Goal: Task Accomplishment & Management: Use online tool/utility

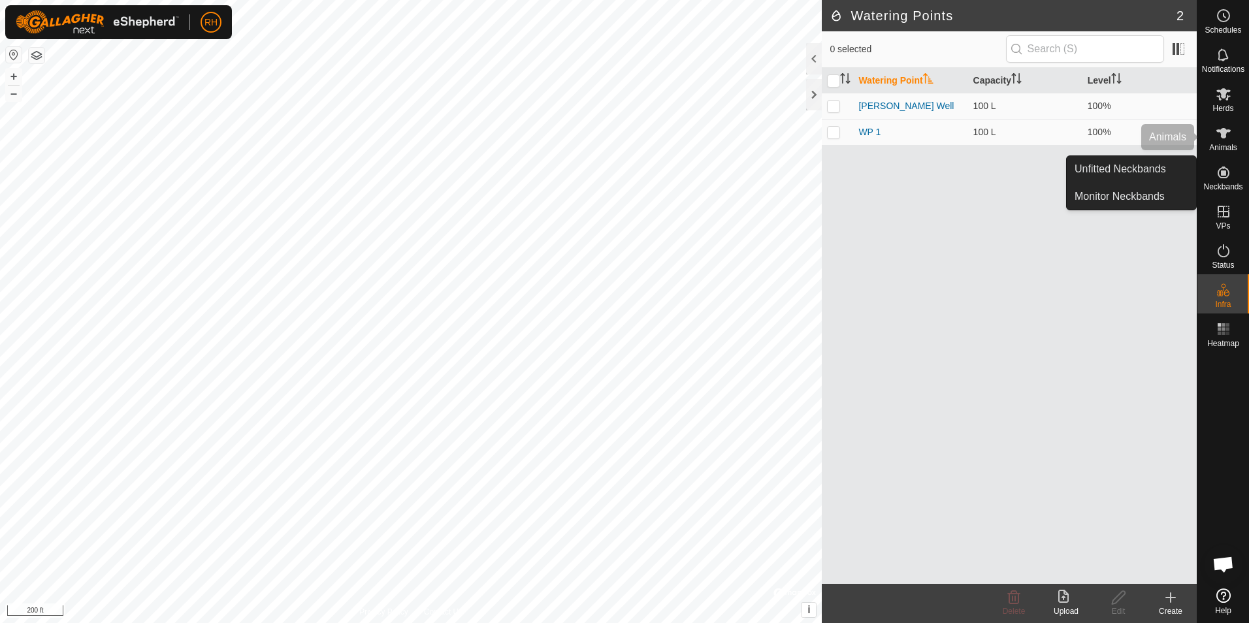
click at [1227, 144] on span "Animals" at bounding box center [1224, 148] width 28 height 8
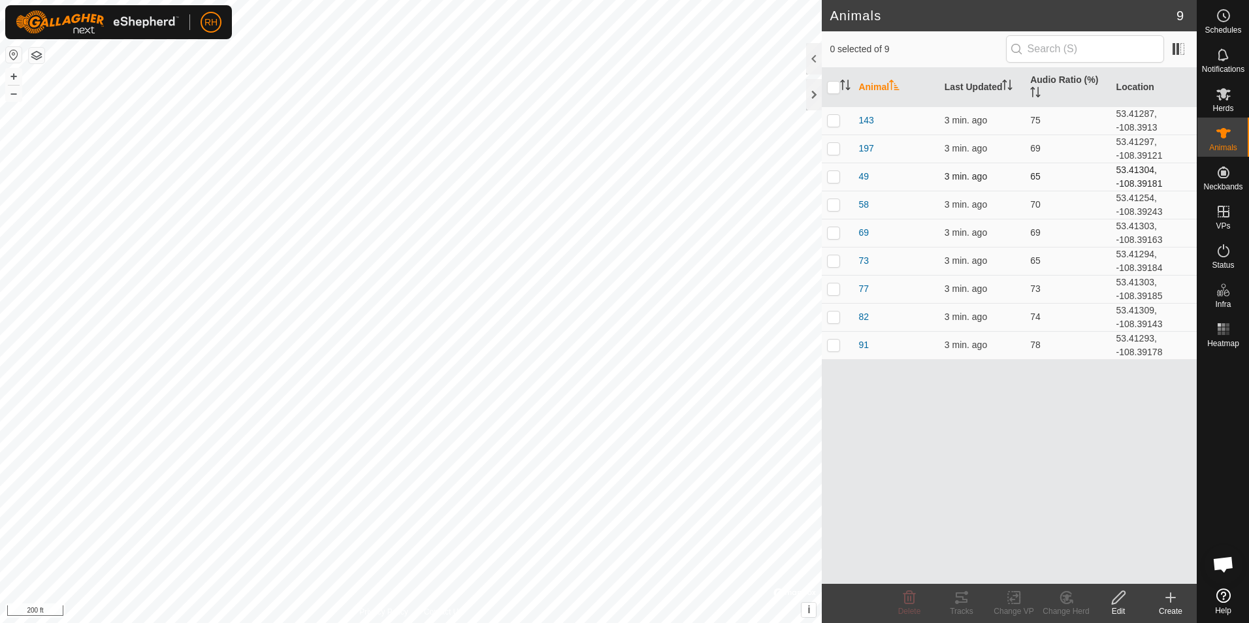
click at [837, 173] on p-checkbox at bounding box center [833, 176] width 13 height 10
checkbox input "true"
click at [957, 600] on icon at bounding box center [962, 598] width 16 height 16
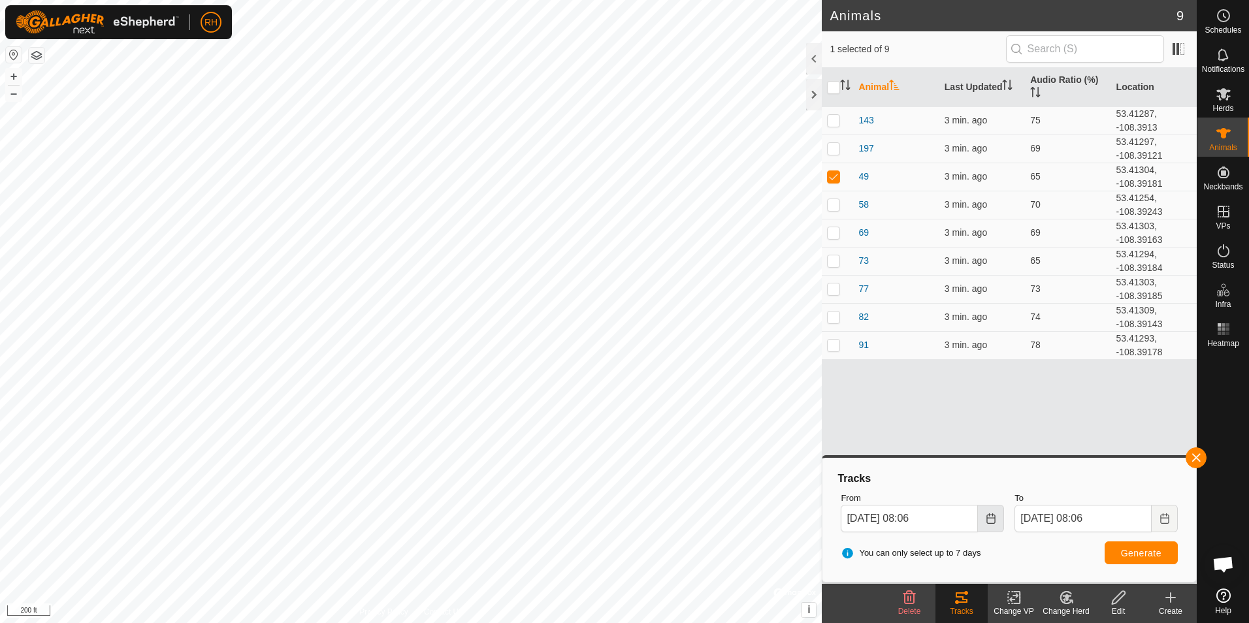
click at [994, 523] on icon "Choose Date" at bounding box center [991, 519] width 8 height 10
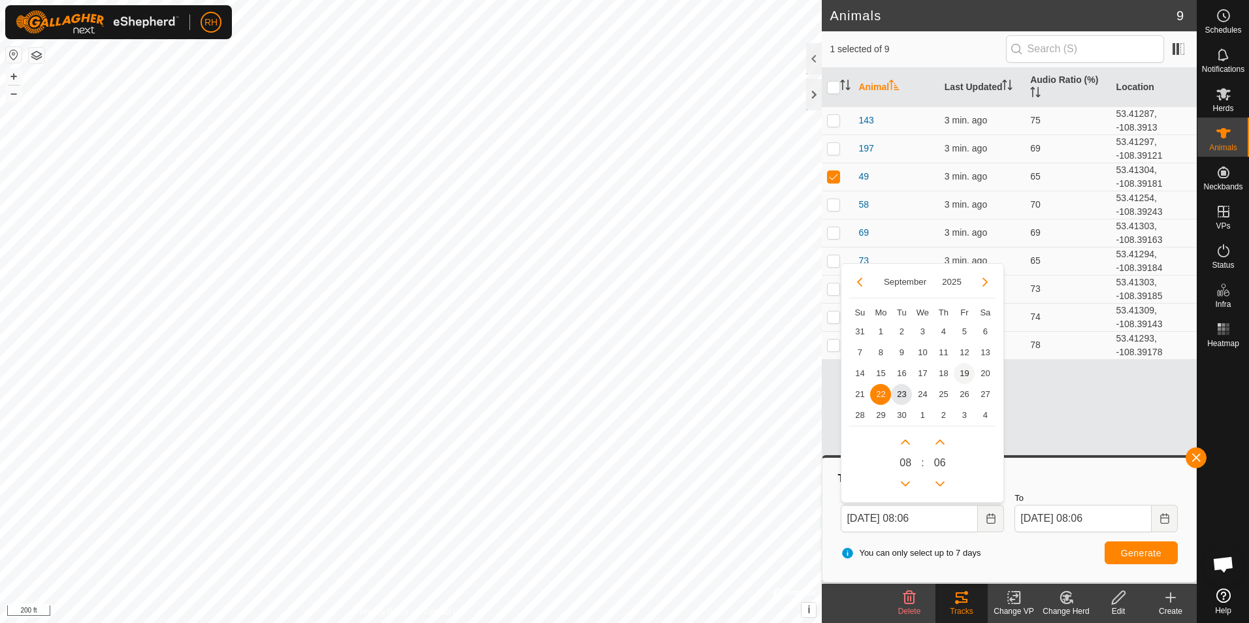
click at [961, 373] on span "19" at bounding box center [964, 373] width 21 height 21
type input "[DATE] 08:06"
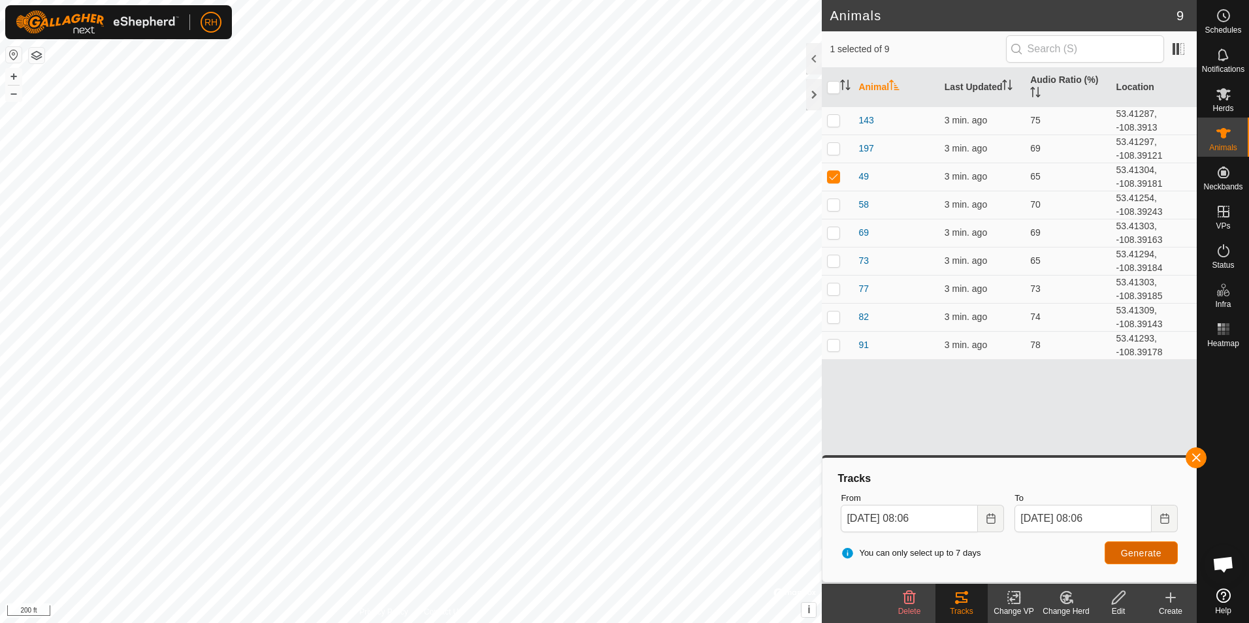
click at [1143, 554] on span "Generate" at bounding box center [1141, 553] width 41 height 10
click at [1193, 460] on button "button" at bounding box center [1196, 458] width 21 height 21
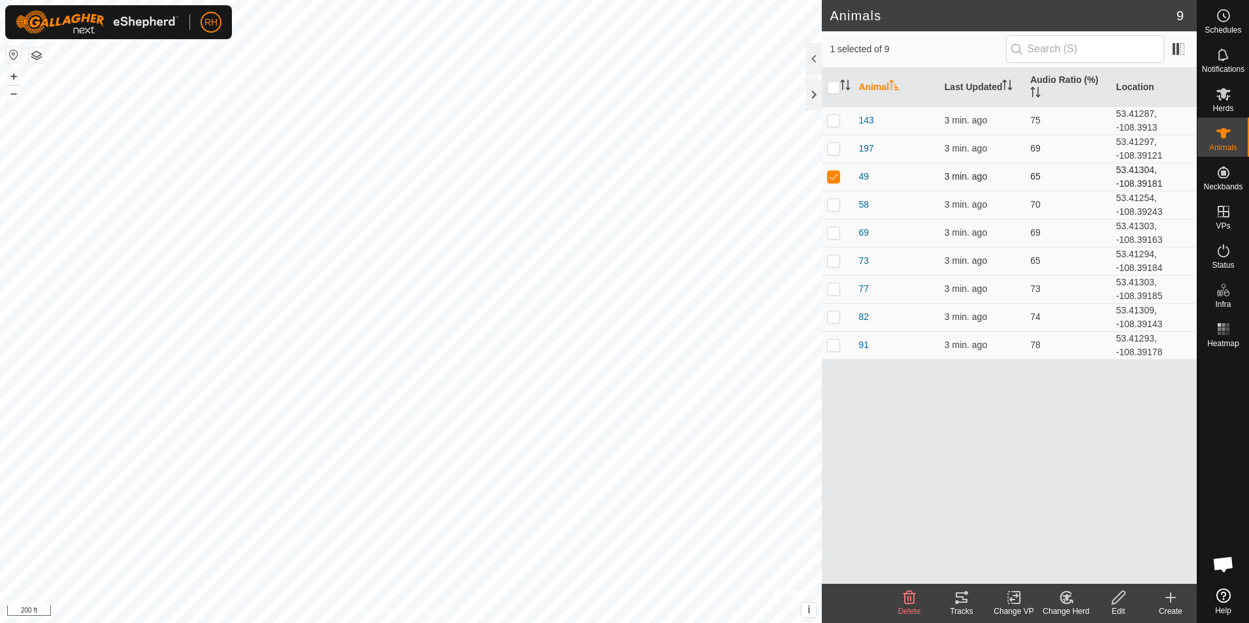
click at [834, 177] on p-checkbox at bounding box center [833, 176] width 13 height 10
checkbox input "false"
click at [829, 344] on p-checkbox at bounding box center [833, 345] width 13 height 10
click at [968, 600] on icon at bounding box center [962, 598] width 12 height 10
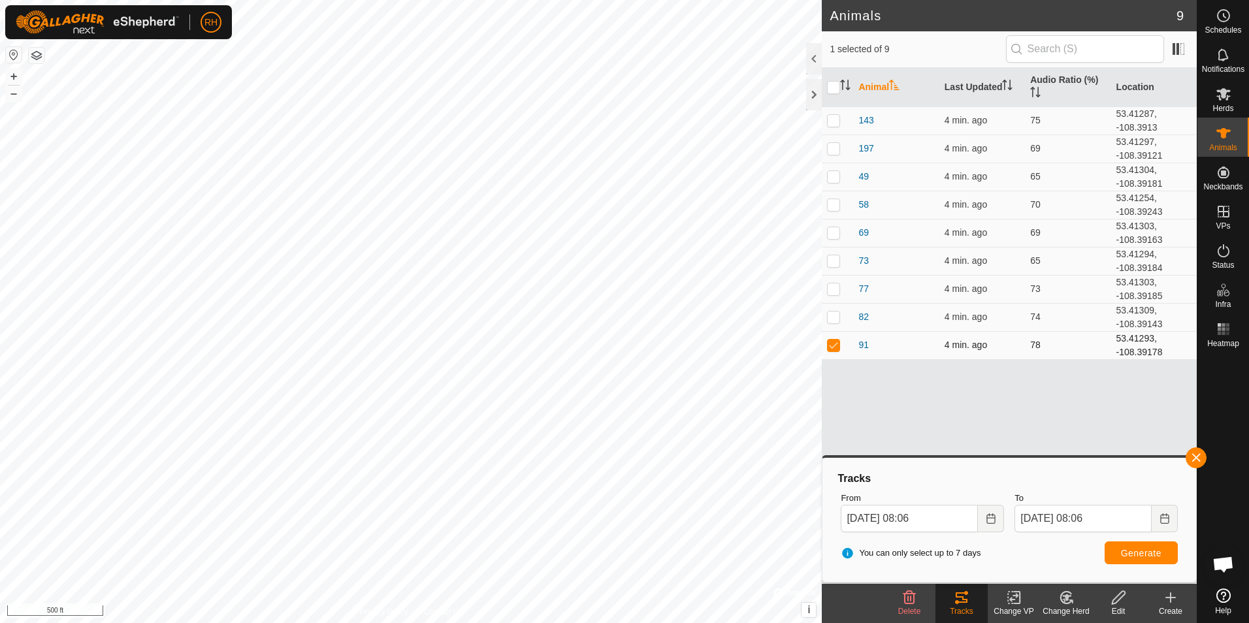
click at [831, 342] on p-checkbox at bounding box center [833, 345] width 13 height 10
checkbox input "false"
click at [834, 317] on p-checkbox at bounding box center [833, 317] width 13 height 10
click at [1123, 550] on span "Generate" at bounding box center [1141, 553] width 41 height 10
click at [1196, 455] on button "button" at bounding box center [1196, 458] width 21 height 21
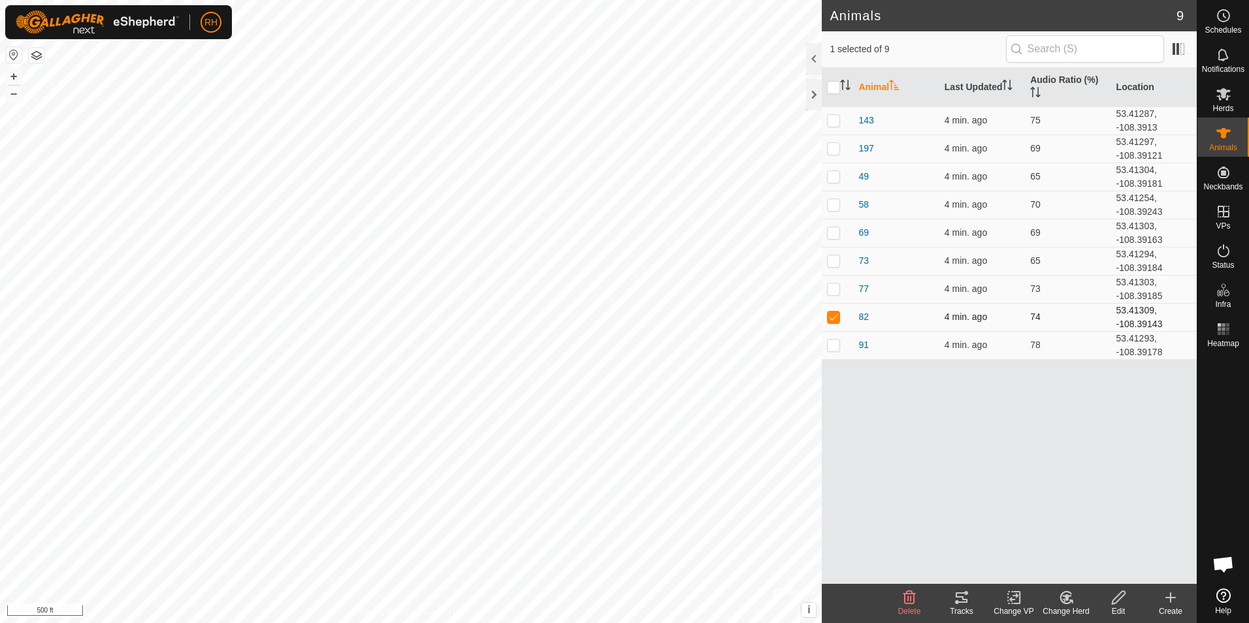
click at [834, 314] on p-checkbox at bounding box center [833, 317] width 13 height 10
checkbox input "false"
click at [836, 260] on p-checkbox at bounding box center [833, 260] width 13 height 10
checkbox input "true"
click at [959, 602] on icon at bounding box center [962, 598] width 12 height 10
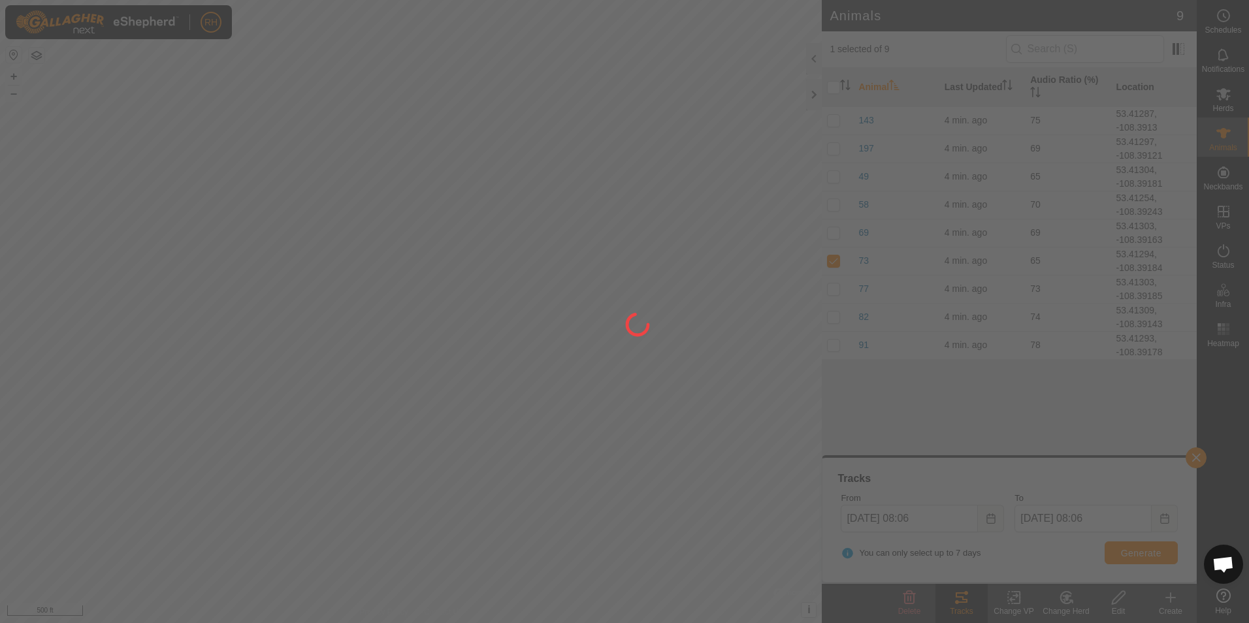
drag, startPoint x: 511, startPoint y: 527, endPoint x: 601, endPoint y: 368, distance: 182.9
click at [601, 368] on div at bounding box center [624, 311] width 1249 height 623
